Goal: Find specific page/section: Find specific page/section

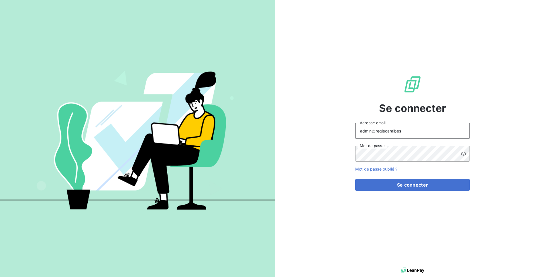
drag, startPoint x: 416, startPoint y: 136, endPoint x: 378, endPoint y: 129, distance: 38.3
click at [378, 129] on input "admin@regiecaraibes" at bounding box center [412, 131] width 115 height 16
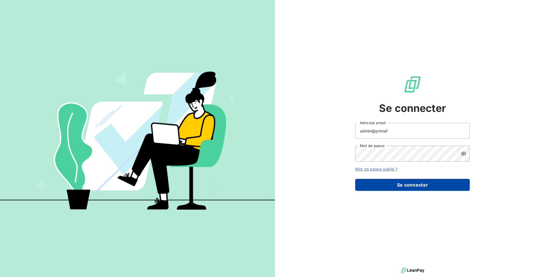
click at [409, 183] on button "Se connecter" at bounding box center [412, 185] width 115 height 12
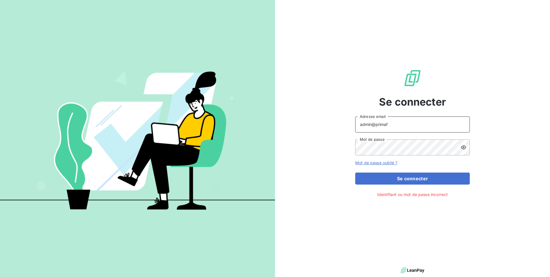
click at [392, 125] on input "admin@primaf" at bounding box center [412, 125] width 115 height 16
type input "admin@primafr"
click at [419, 184] on button "Se connecter" at bounding box center [412, 179] width 115 height 12
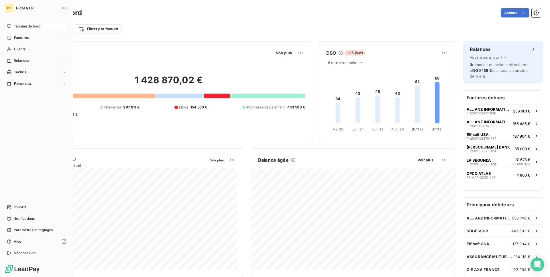
click at [23, 212] on nav "Imports Notifications Paramètres et réglages Aide Déconnexion" at bounding box center [37, 230] width 64 height 55
click at [24, 205] on span "Imports" at bounding box center [20, 207] width 13 height 5
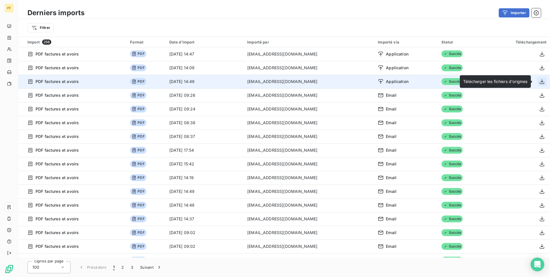
click at [539, 80] on icon "button" at bounding box center [542, 82] width 6 height 6
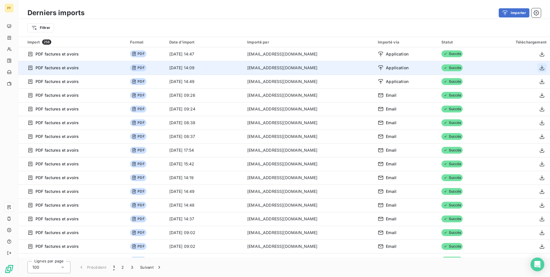
click at [540, 66] on icon "button" at bounding box center [542, 68] width 6 height 6
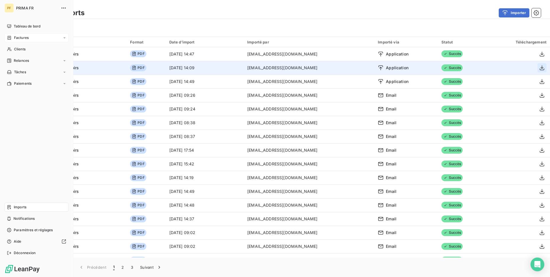
click at [22, 38] on span "Factures" at bounding box center [21, 37] width 15 height 5
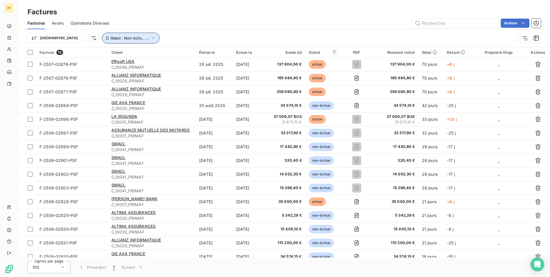
click at [150, 38] on icon "button" at bounding box center [153, 38] width 6 height 6
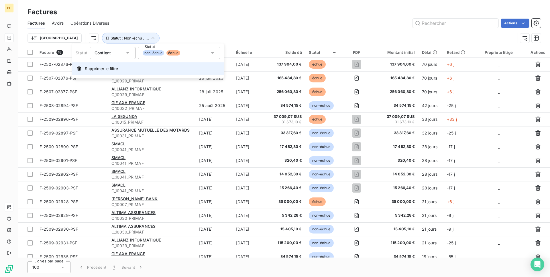
click at [107, 70] on span "Supprimer le filtre" at bounding box center [101, 69] width 33 height 6
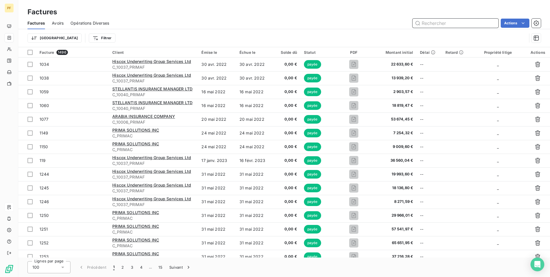
click at [427, 22] on input "text" at bounding box center [455, 23] width 86 height 9
paste input "2509-02897"
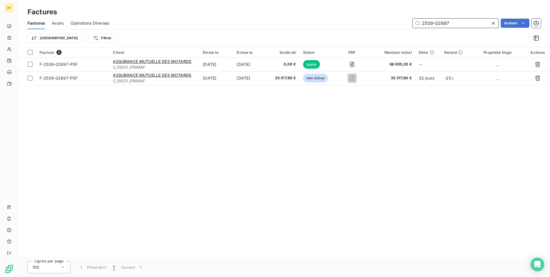
type input "2509-02897"
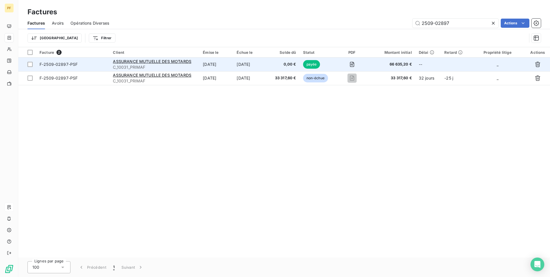
click at [82, 61] on td "F-2509-02897-PSF" at bounding box center [72, 65] width 73 height 14
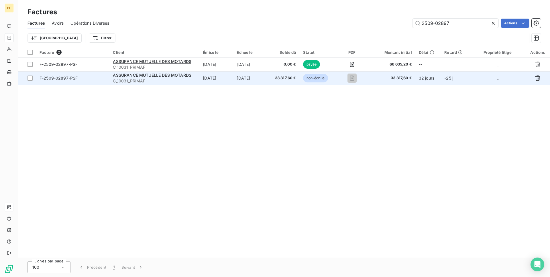
click at [96, 77] on span "F-2509-02897-PSF" at bounding box center [73, 78] width 66 height 6
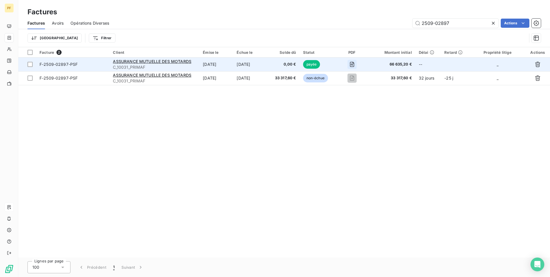
click at [354, 65] on icon "button" at bounding box center [352, 65] width 6 height 6
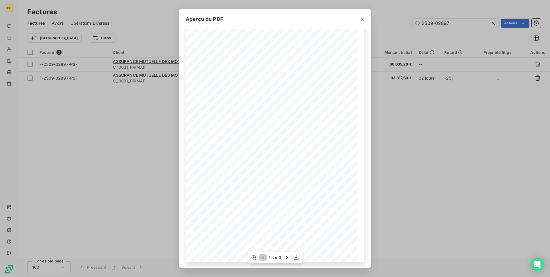
scroll to position [18, 0]
click at [361, 17] on icon "button" at bounding box center [362, 19] width 6 height 6
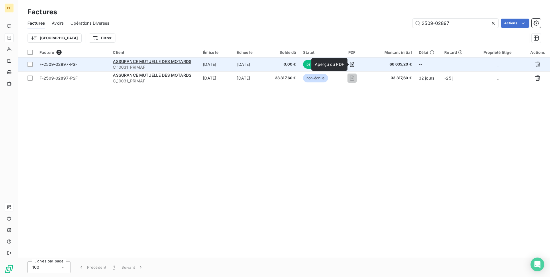
click at [270, 65] on td "0,00 €" at bounding box center [284, 65] width 32 height 14
